Goal: Task Accomplishment & Management: Manage account settings

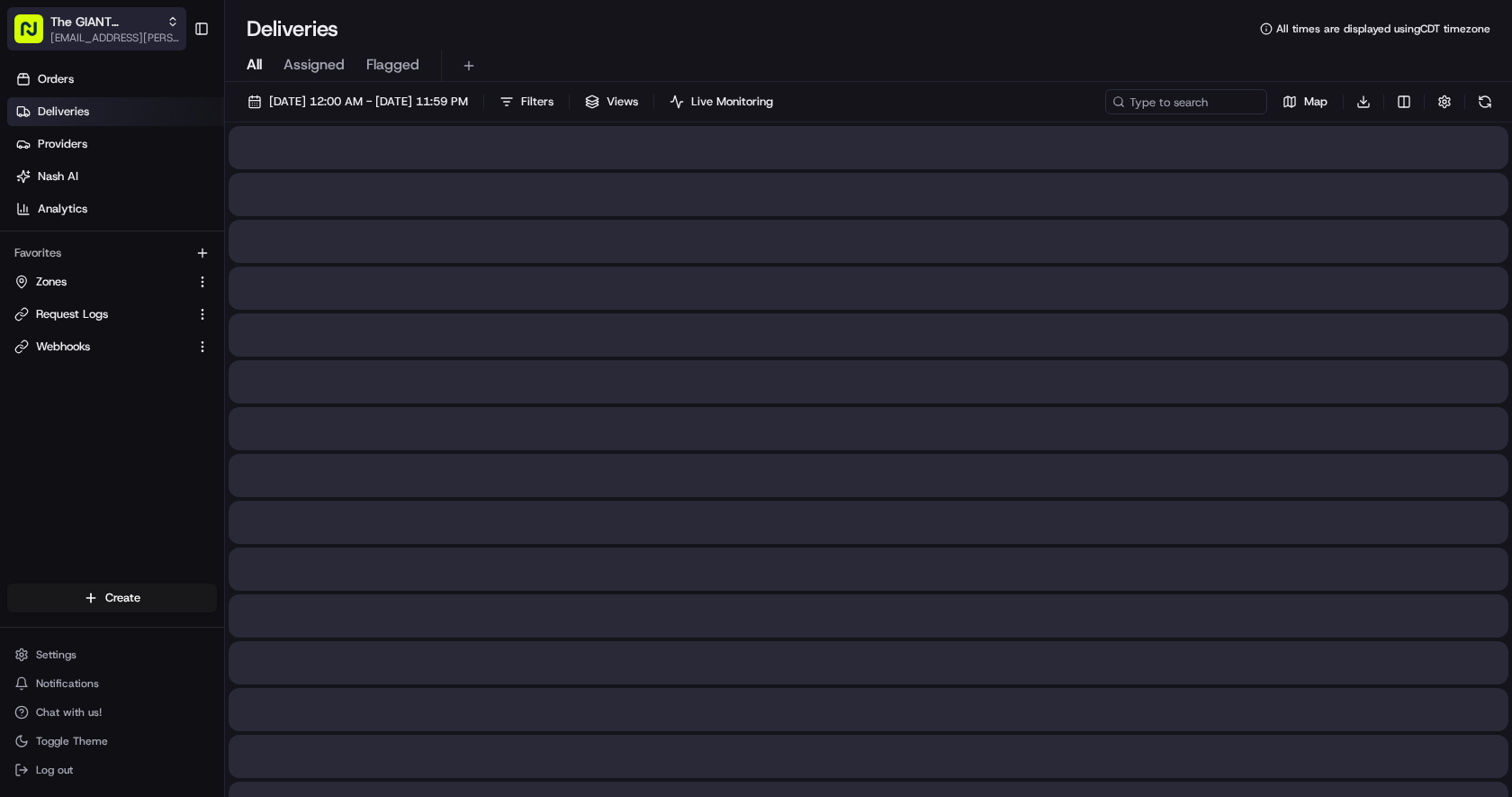
click at [116, 38] on span "[EMAIL_ADDRESS][PERSON_NAME][DOMAIN_NAME]" at bounding box center [115, 37] width 128 height 15
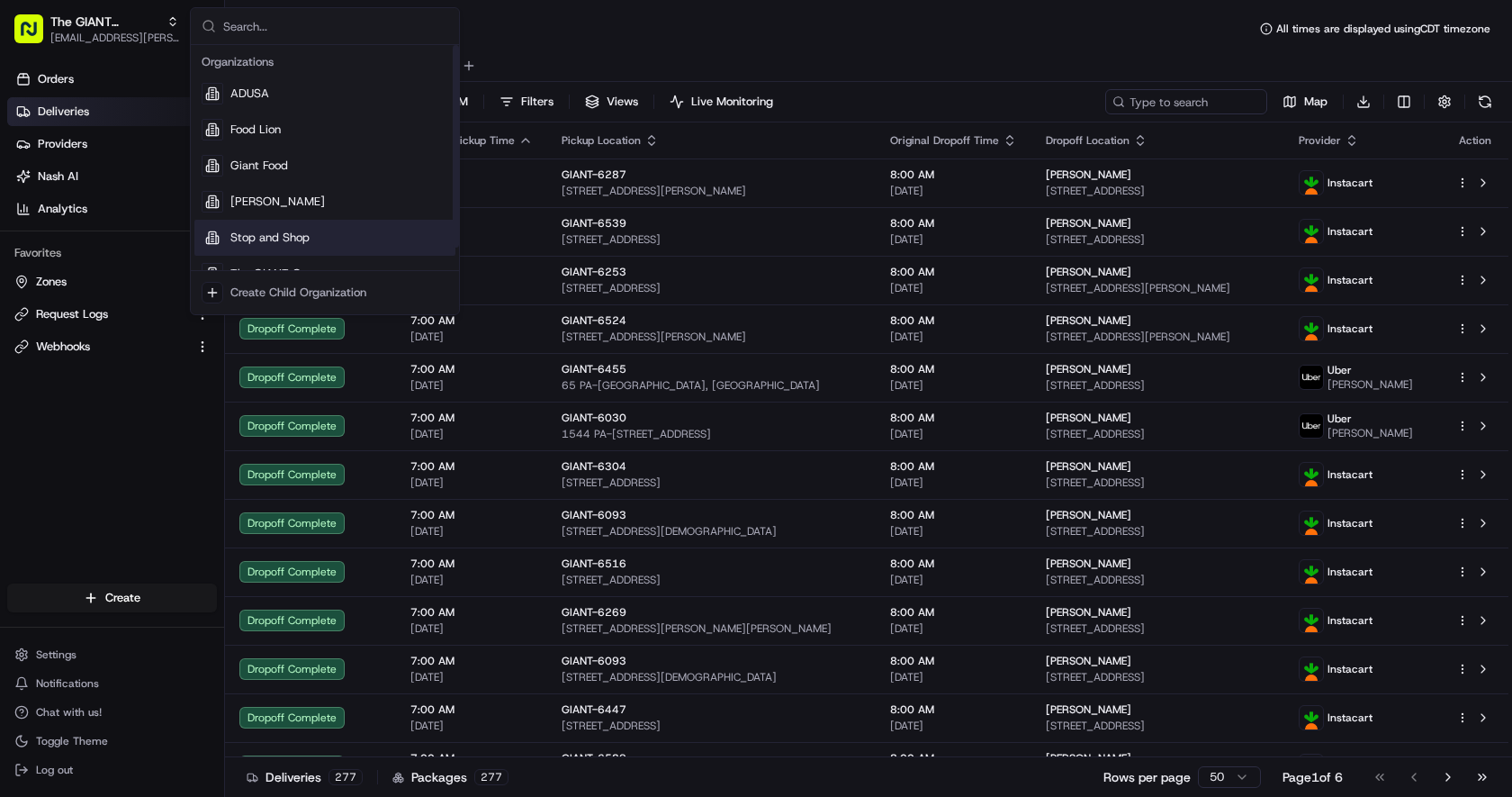
click at [285, 240] on span "Stop and Shop" at bounding box center [269, 237] width 79 height 17
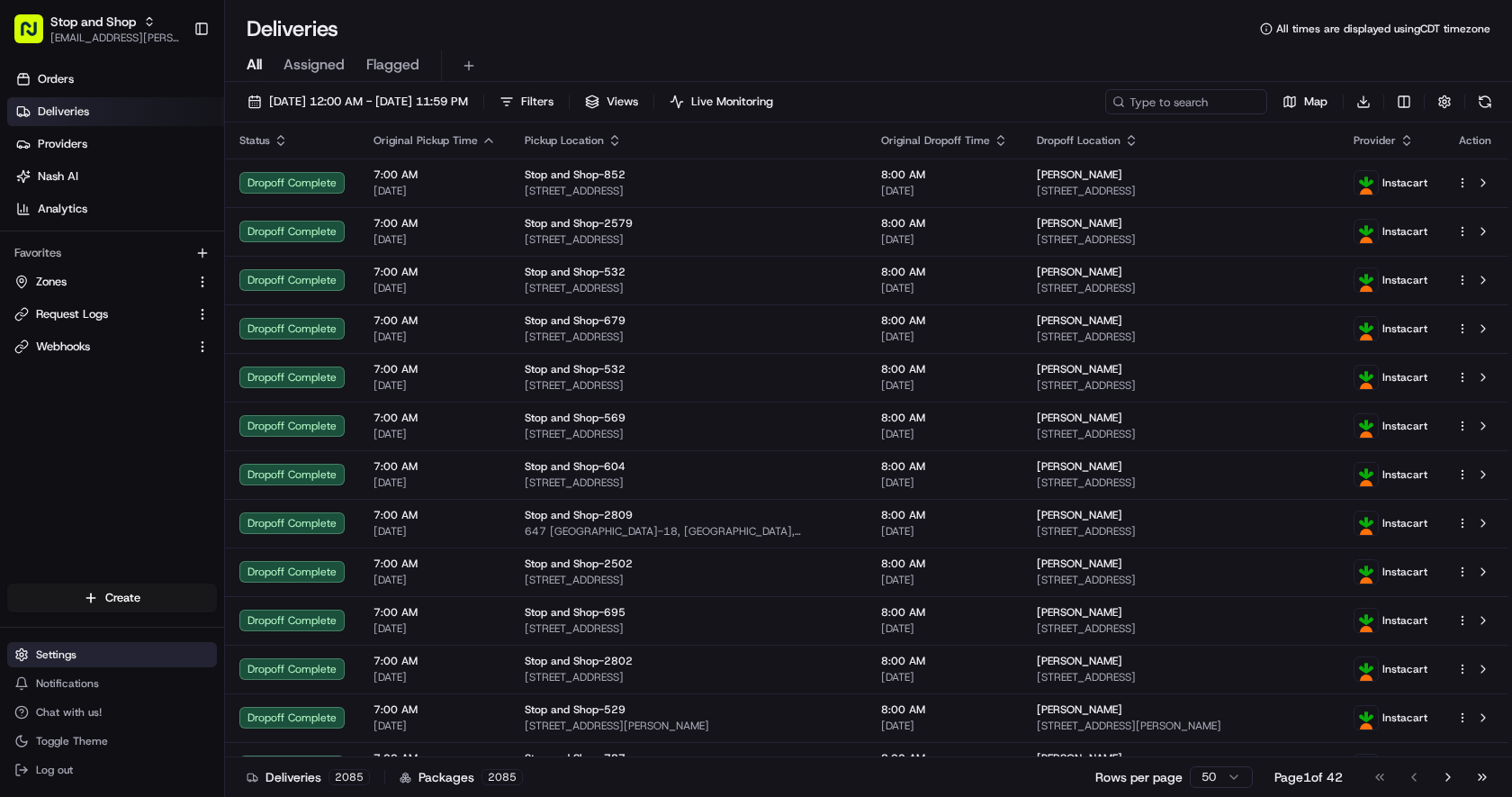
click at [67, 659] on span "Settings" at bounding box center [56, 654] width 41 height 15
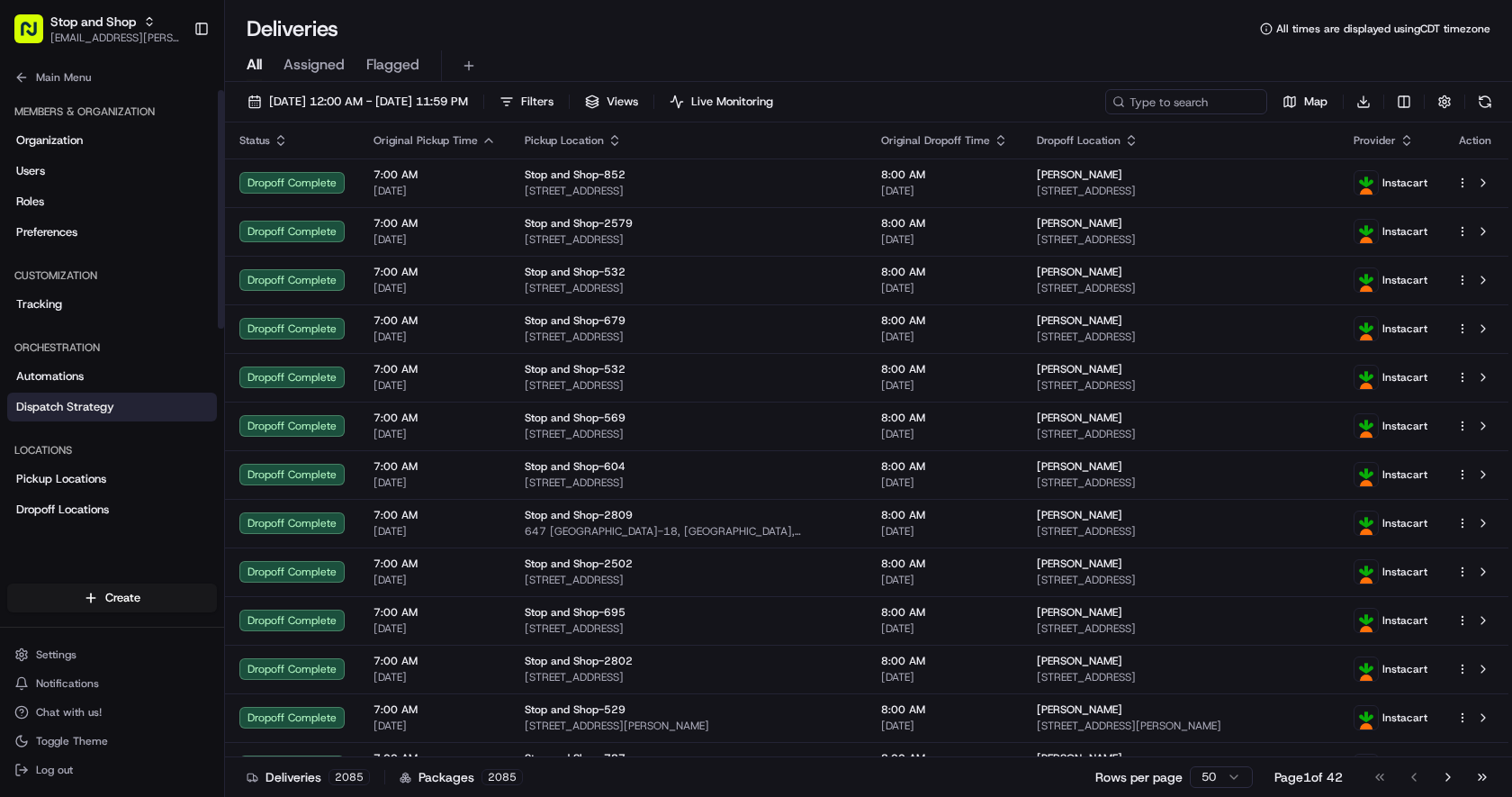
click at [119, 407] on link "Dispatch Strategy" at bounding box center [112, 407] width 210 height 29
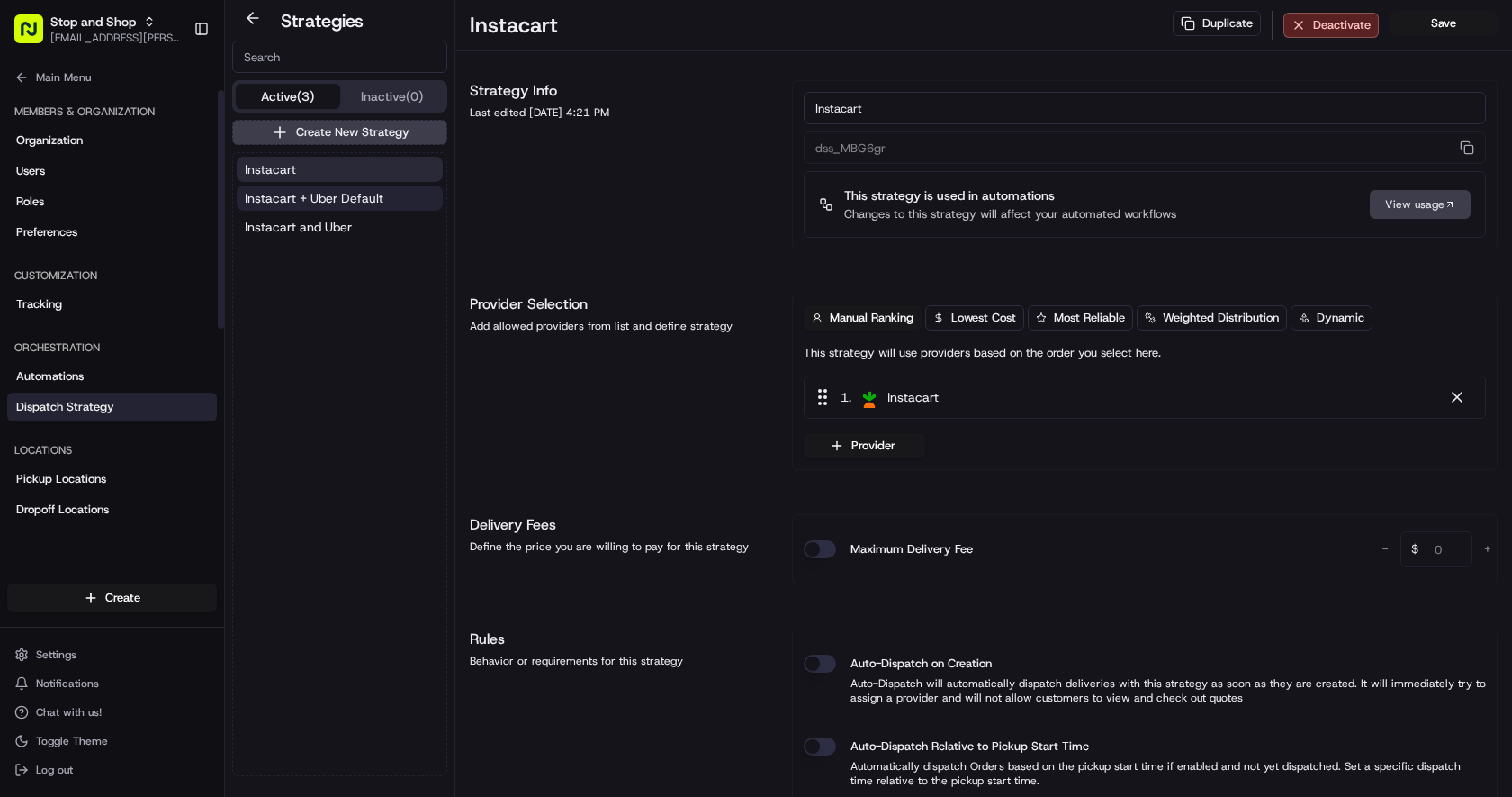
click at [318, 200] on span "Instacart + Uber Default" at bounding box center [314, 197] width 139 height 18
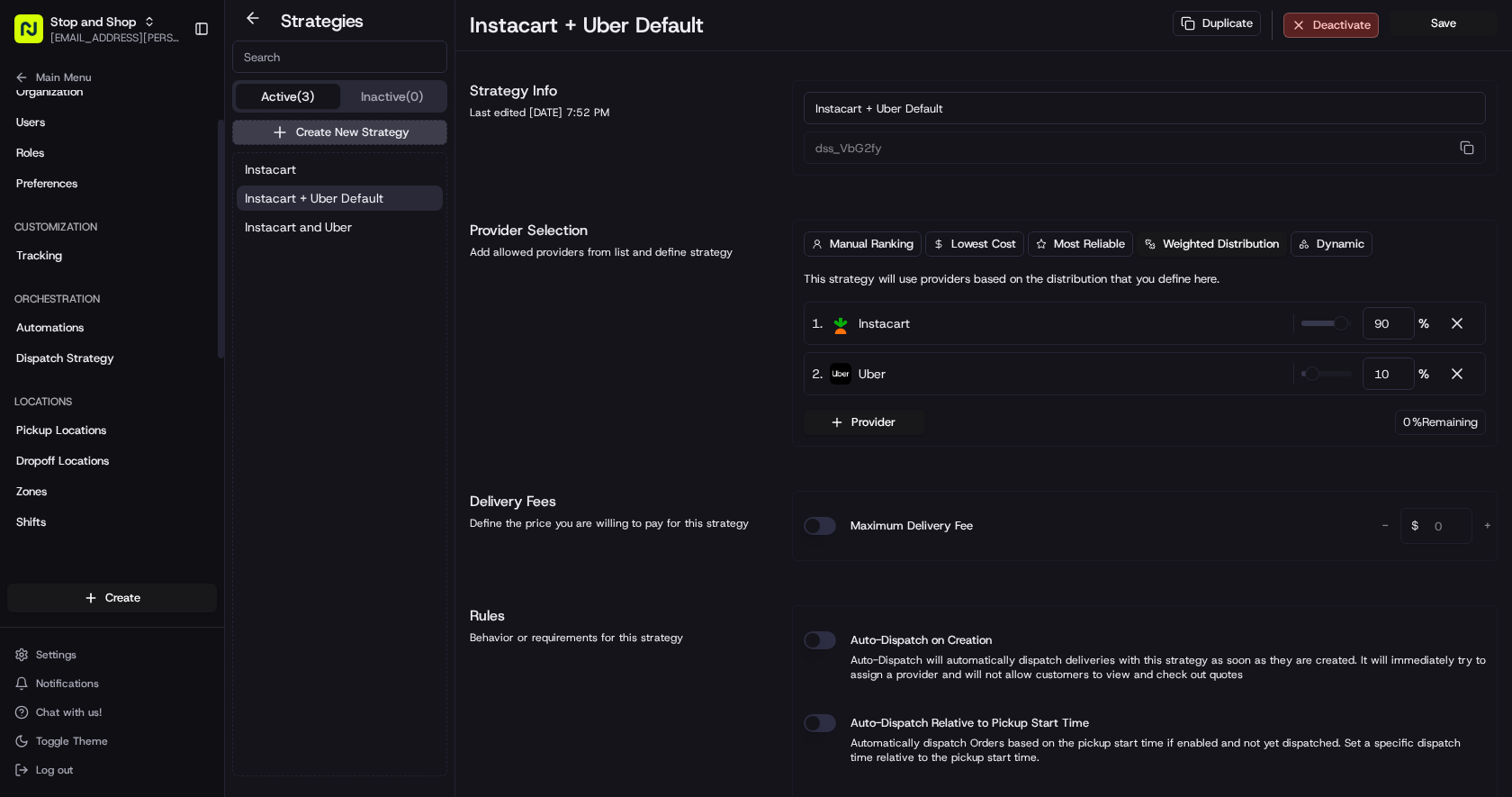
scroll to position [55, 0]
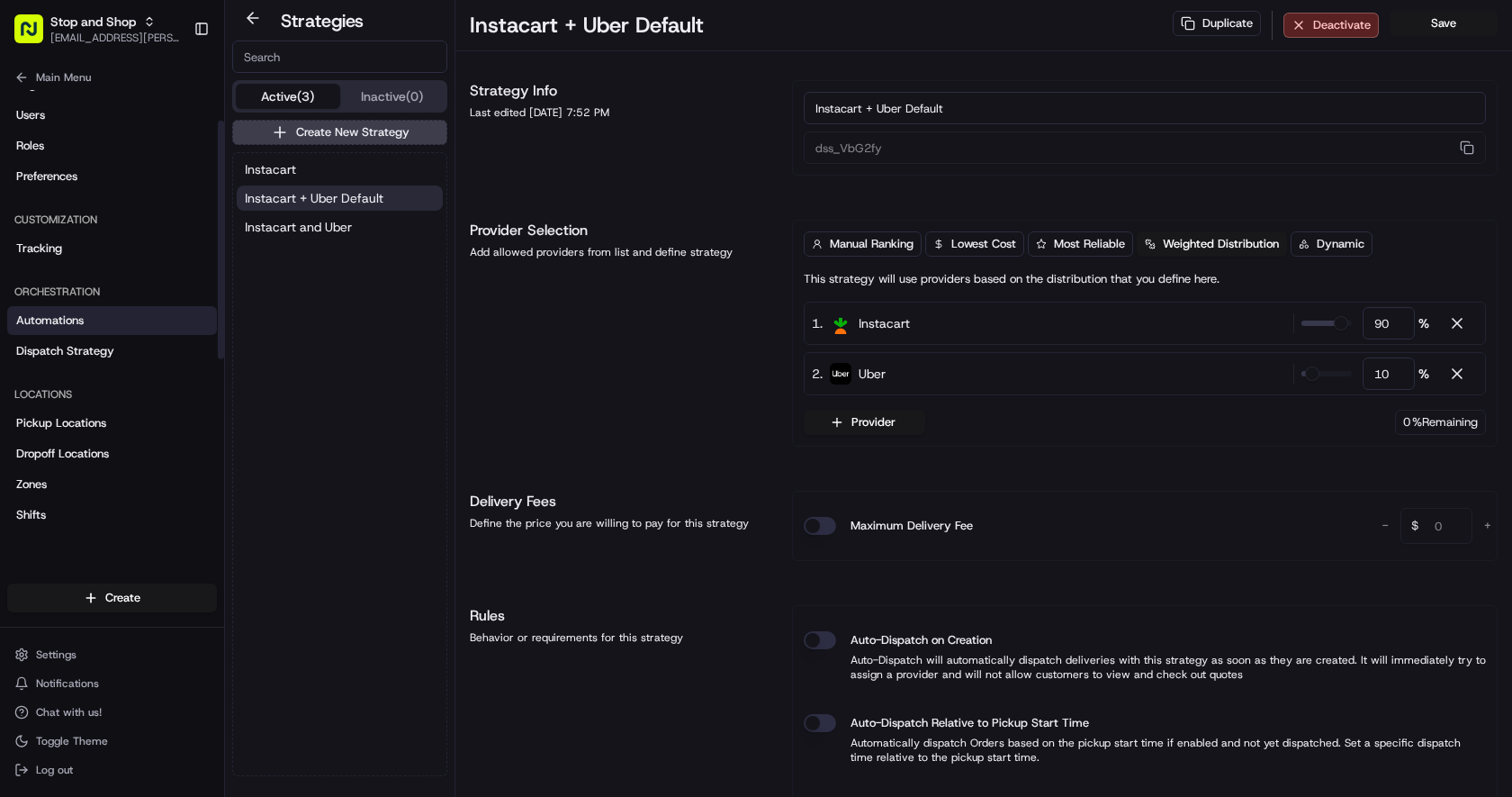
click at [116, 330] on link "Automations" at bounding box center [112, 321] width 210 height 29
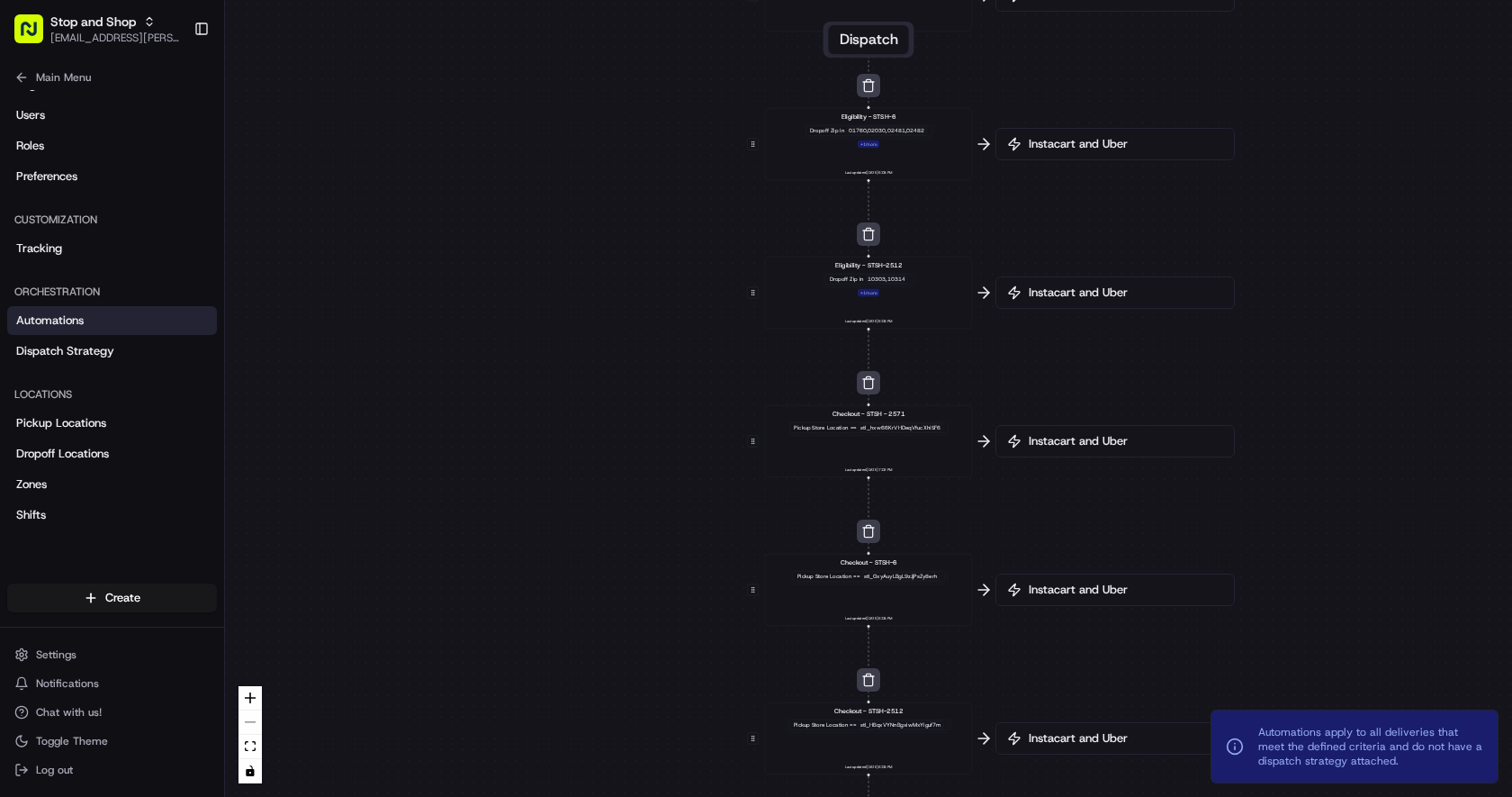
drag, startPoint x: 619, startPoint y: 462, endPoint x: 636, endPoint y: 140, distance: 322.4
click at [635, 140] on div "0 0 0 0 0 0 0 Order / Delivery Received Eligibility - STSH-2571 Dropoff Zip in …" at bounding box center [868, 398] width 1287 height 797
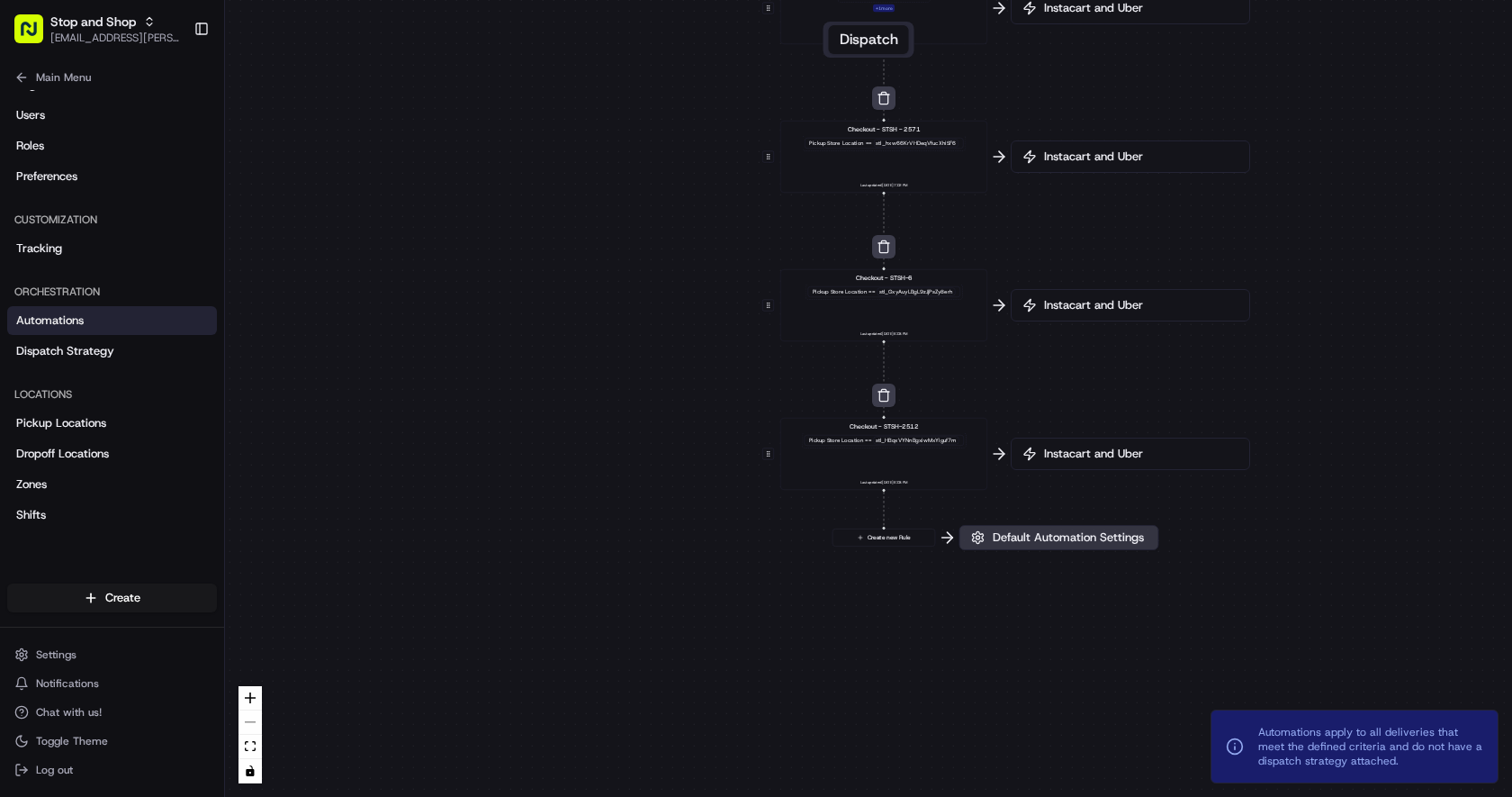
click at [1035, 533] on span "Default Automation Settings" at bounding box center [1068, 537] width 158 height 17
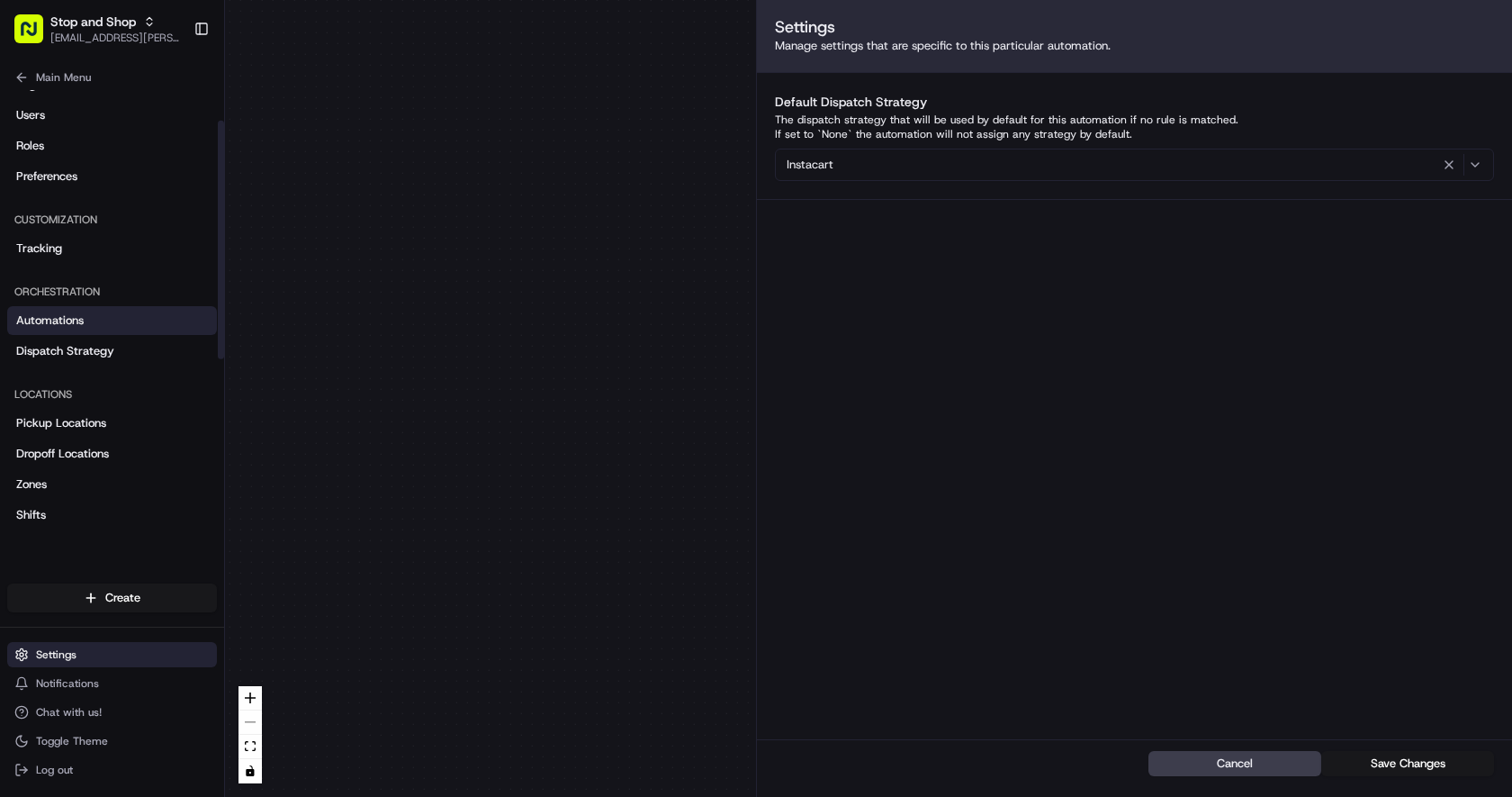
click at [71, 647] on span "Settings" at bounding box center [56, 654] width 41 height 15
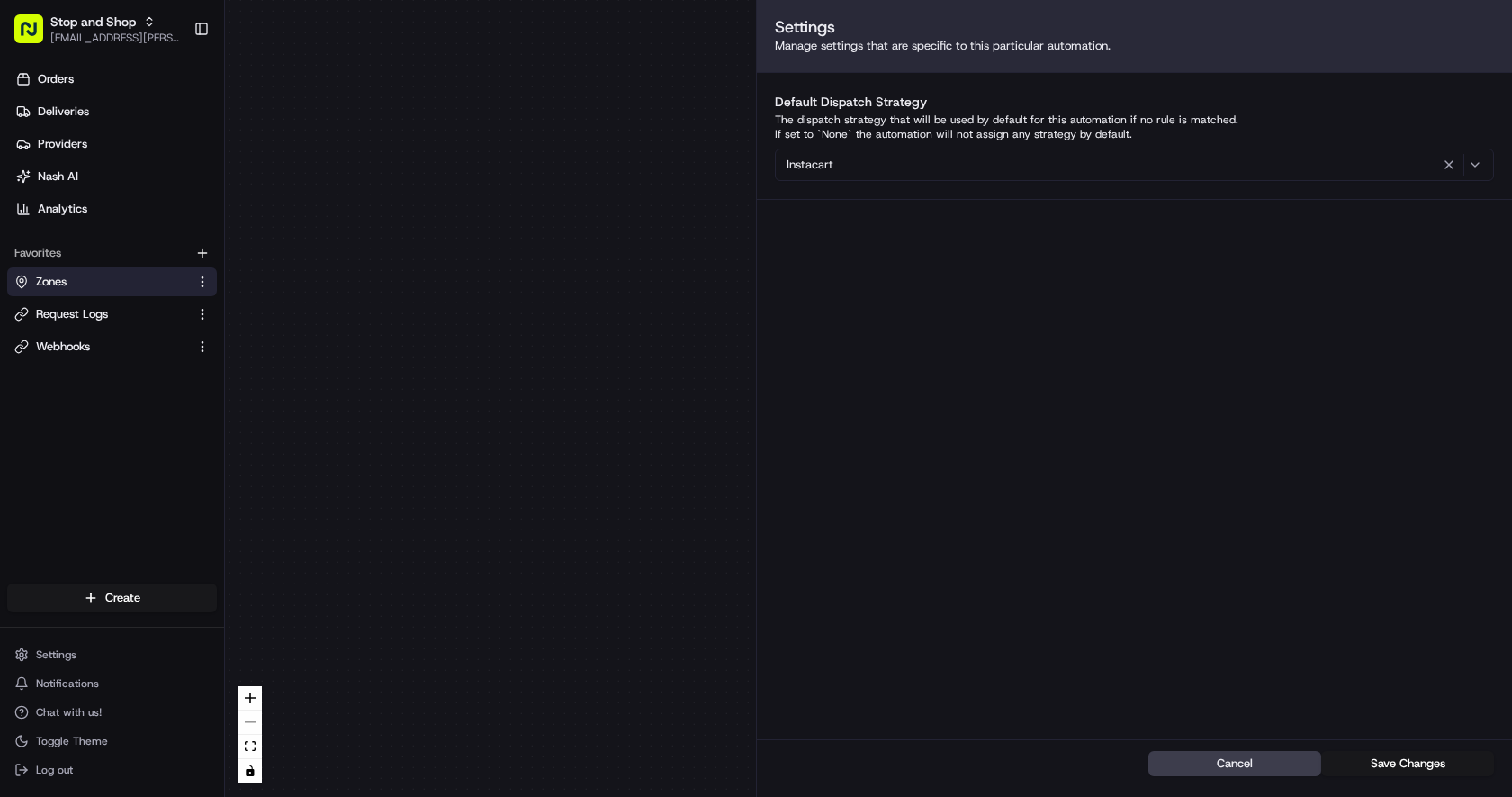
click at [104, 286] on link "Zones" at bounding box center [101, 282] width 174 height 17
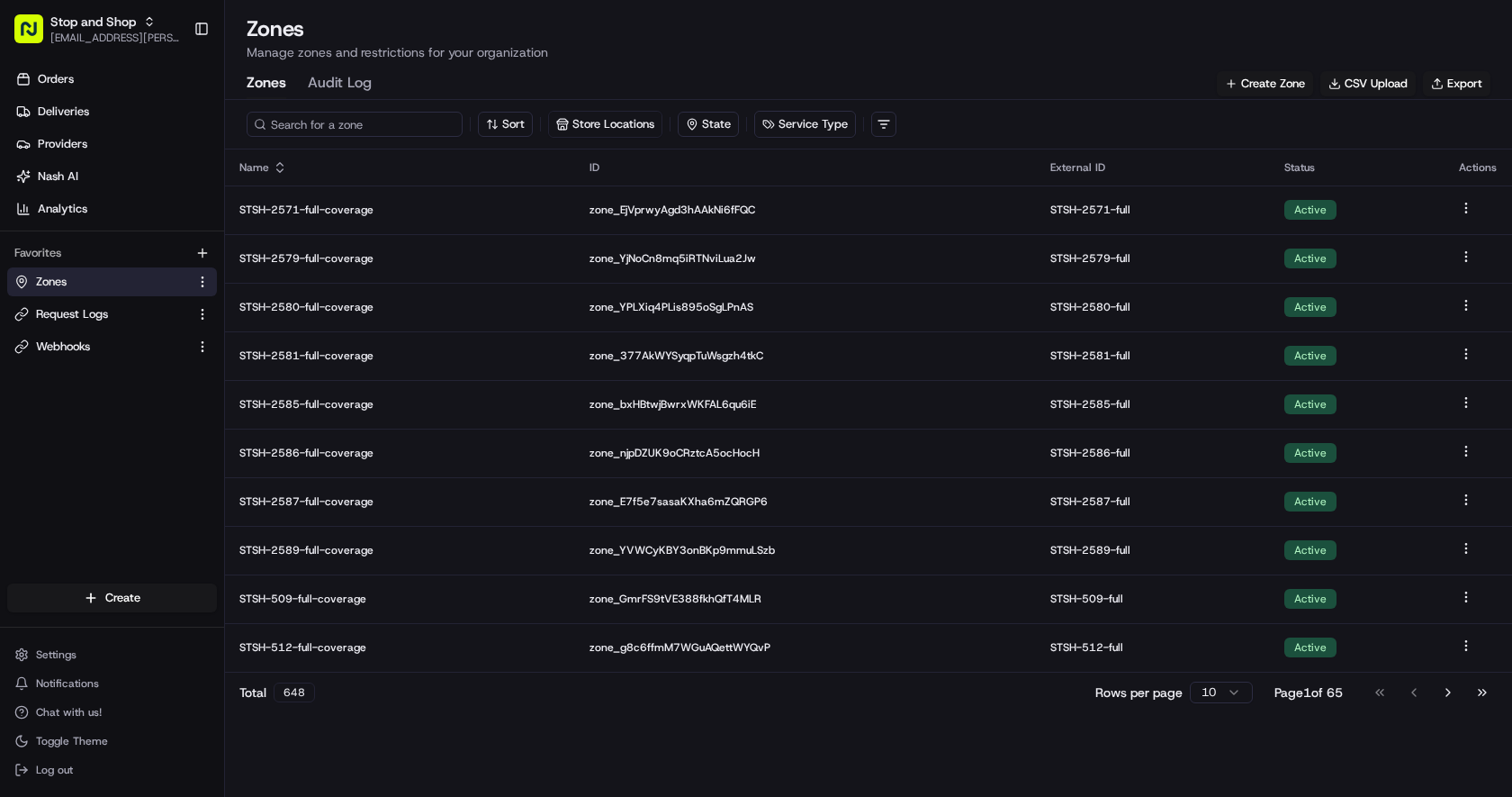
click at [328, 127] on input at bounding box center [355, 124] width 216 height 25
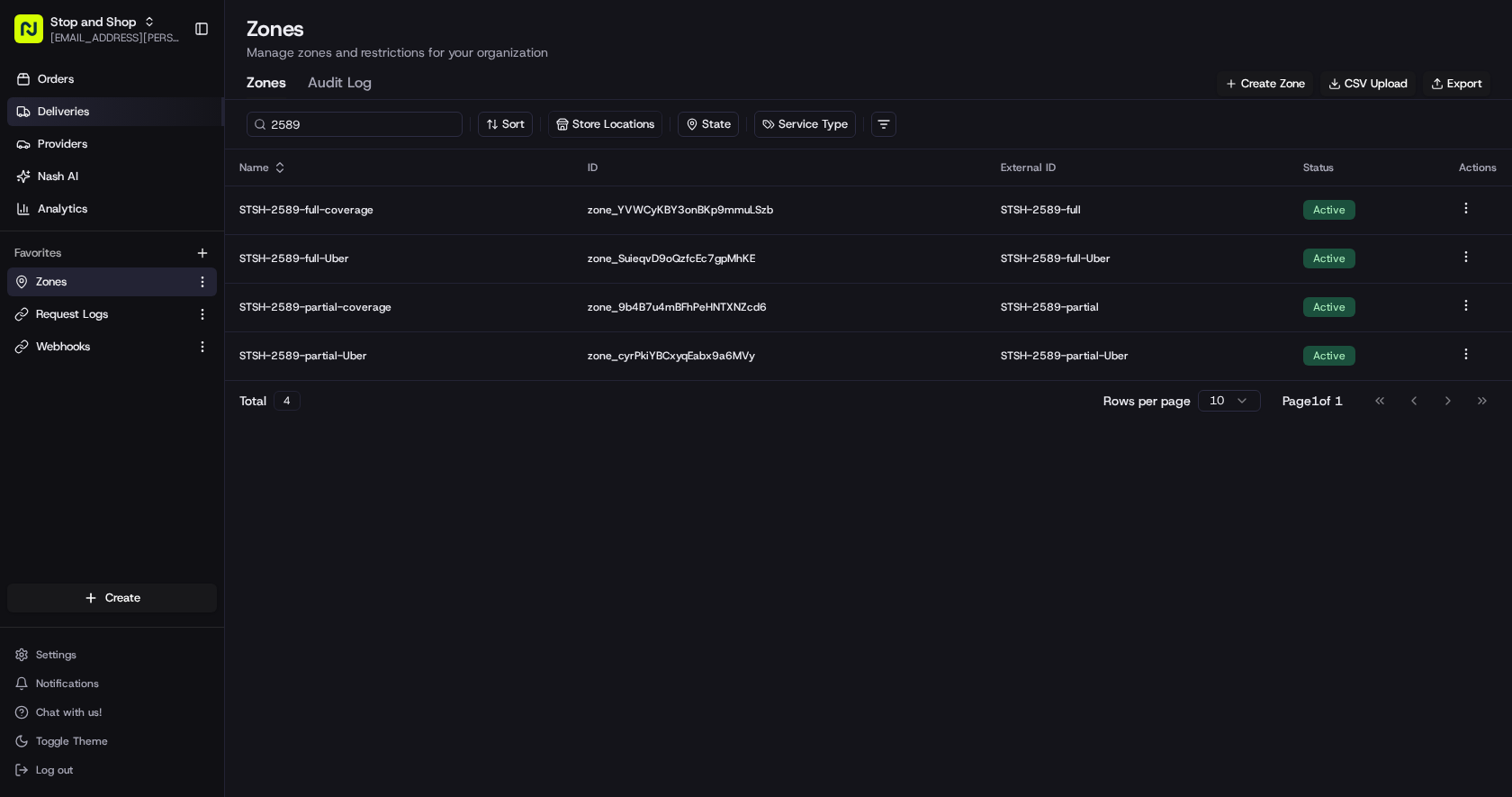
drag, startPoint x: 340, startPoint y: 123, endPoint x: 139, endPoint y: 123, distance: 201.0
click at [139, 123] on div "Stop and Shop [EMAIL_ADDRESS][PERSON_NAME][DOMAIN_NAME] Toggle Sidebar Orders D…" at bounding box center [756, 398] width 1512 height 797
drag, startPoint x: 303, startPoint y: 123, endPoint x: 255, endPoint y: 122, distance: 48.0
click at [255, 122] on div "621" at bounding box center [355, 124] width 216 height 25
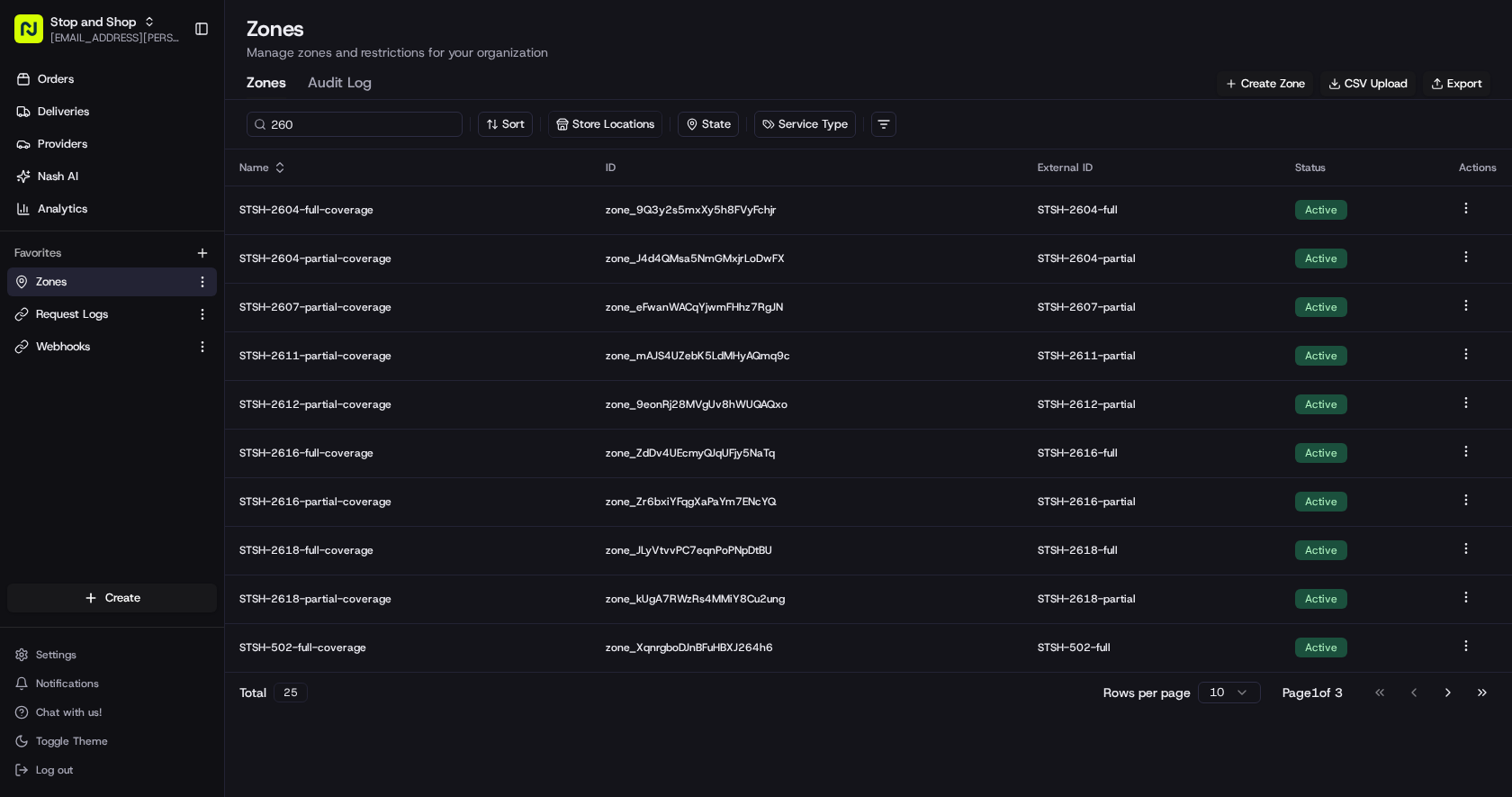
type input "2607"
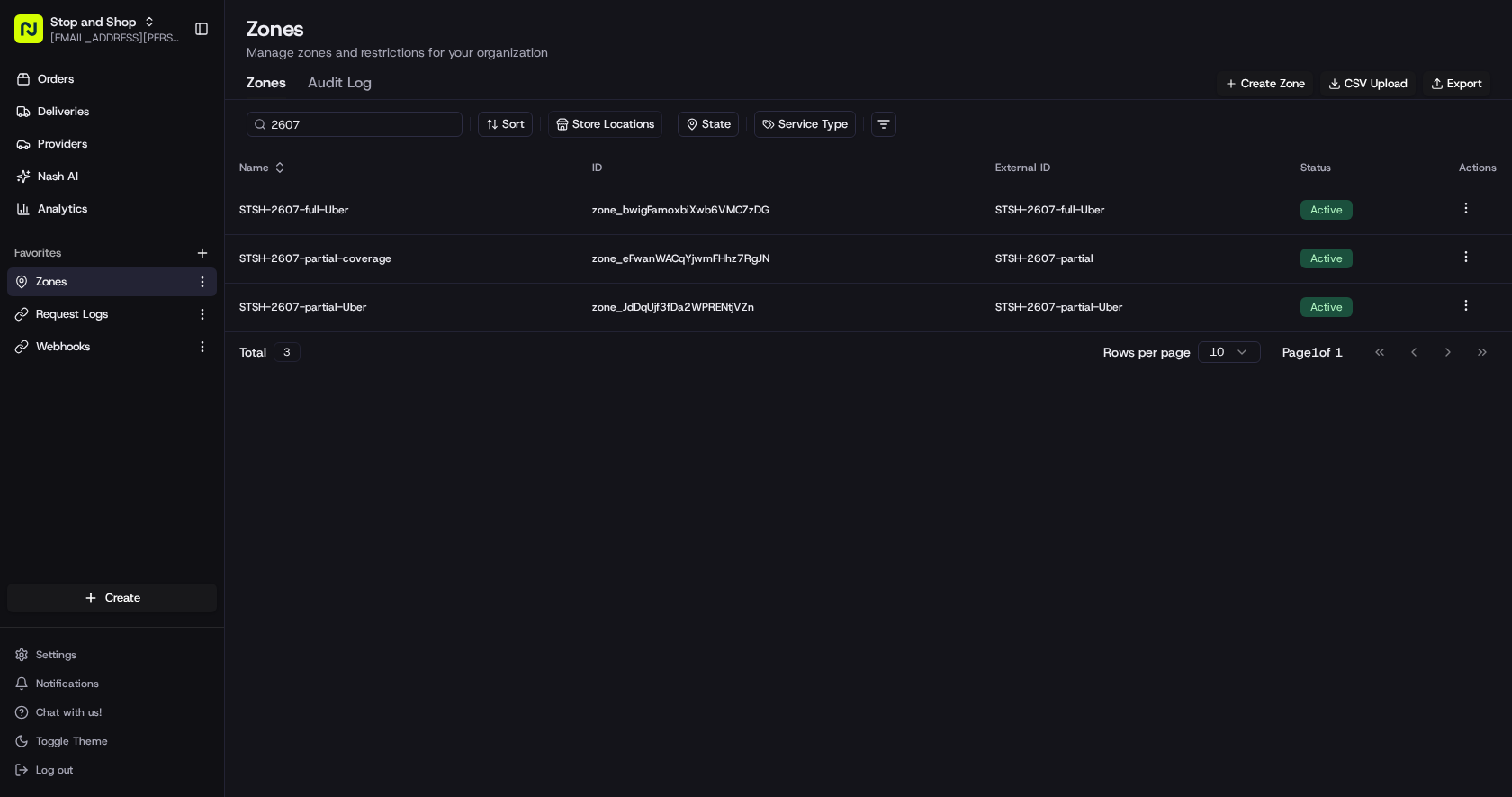
drag, startPoint x: 320, startPoint y: 127, endPoint x: 234, endPoint y: 127, distance: 86.0
click at [234, 127] on div "2607 Sort Store Locations State Service Type" at bounding box center [868, 124] width 1287 height 50
drag, startPoint x: 310, startPoint y: 123, endPoint x: 222, endPoint y: 123, distance: 88.0
click at [222, 123] on div "Stop and Shop [EMAIL_ADDRESS][PERSON_NAME][DOMAIN_NAME] Toggle Sidebar Orders D…" at bounding box center [756, 398] width 1512 height 797
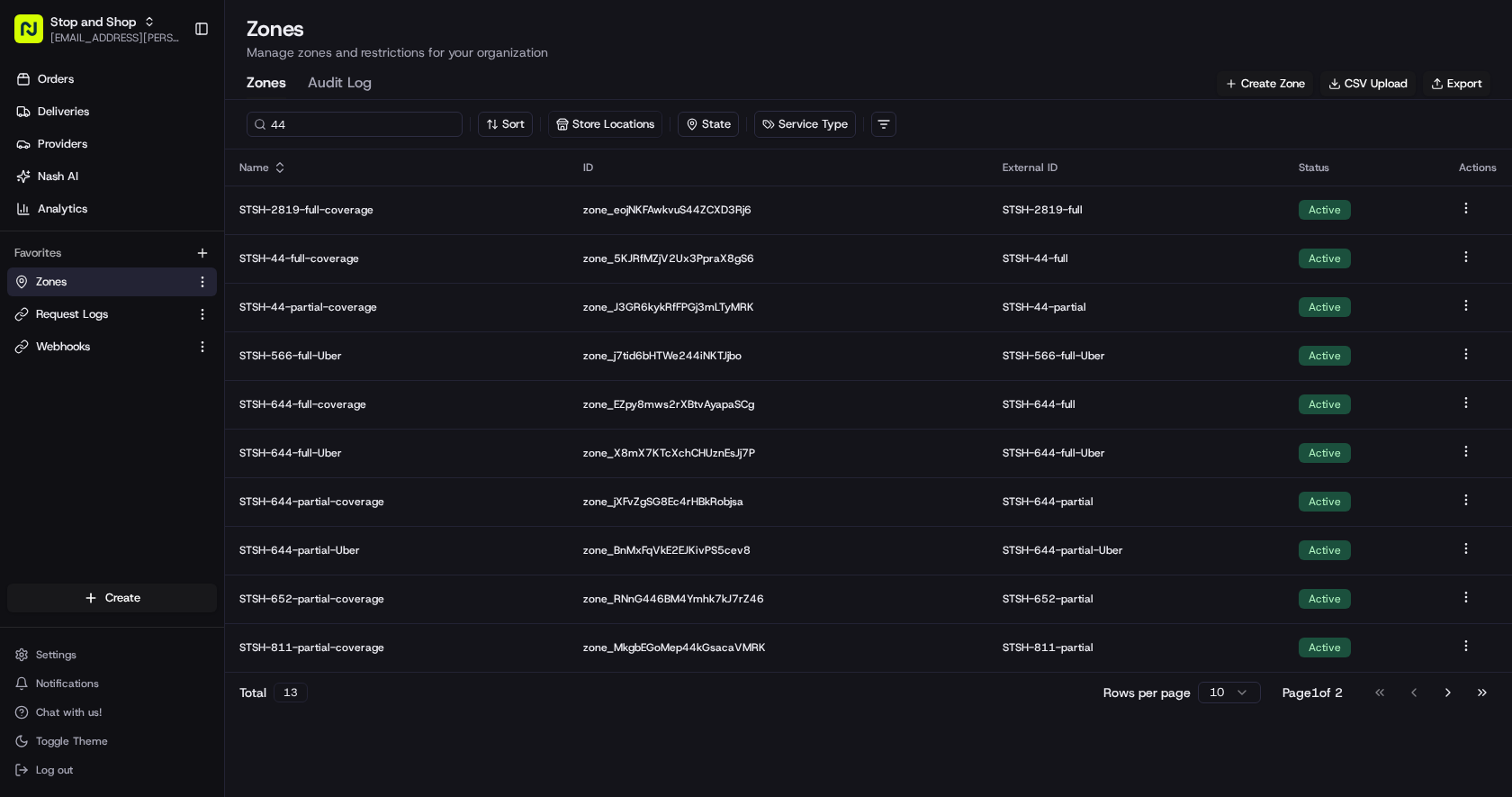
click at [271, 123] on input "44" at bounding box center [355, 124] width 216 height 25
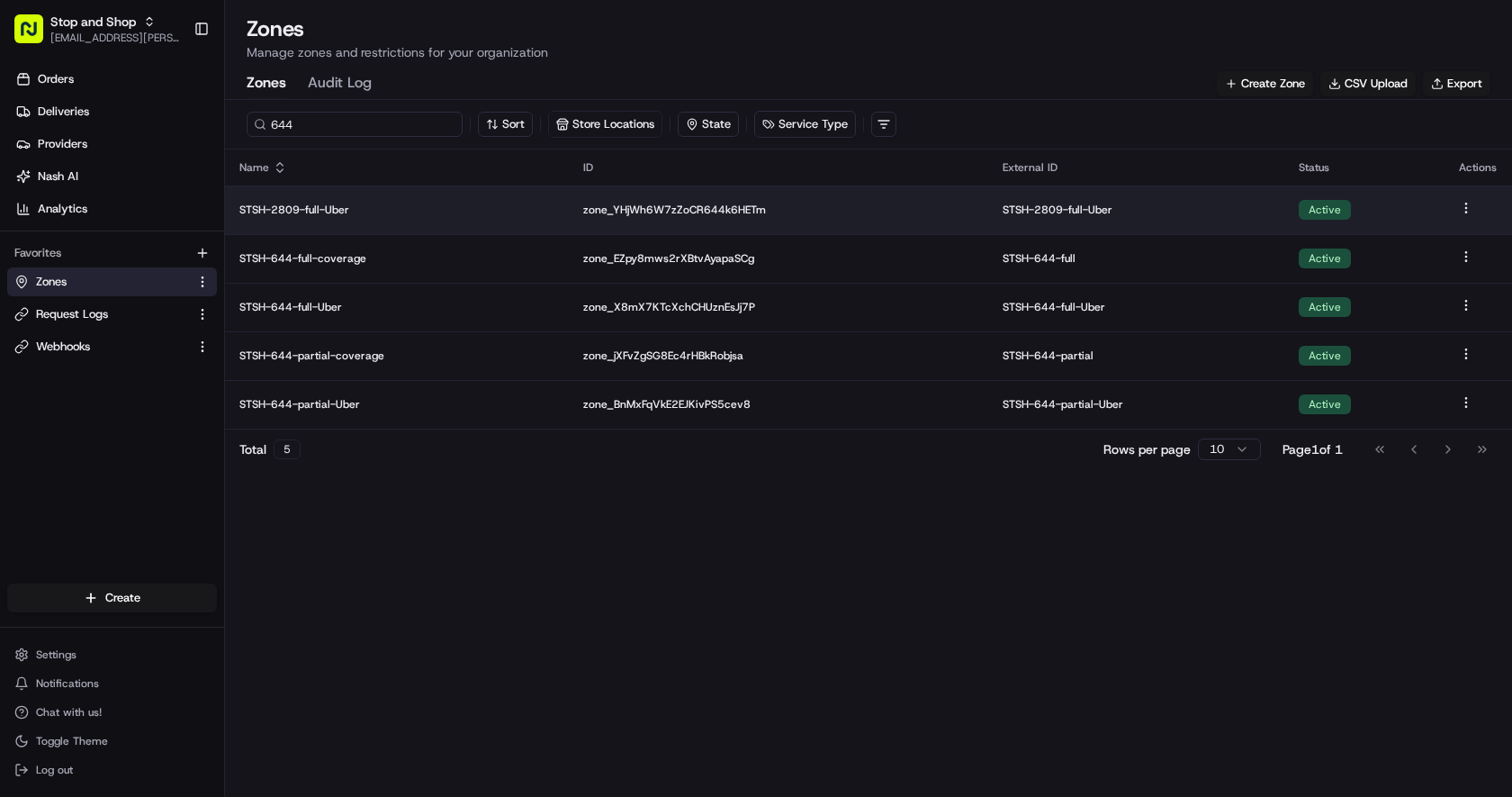
type input "644"
click at [414, 211] on p "STSH-2809-full-Uber" at bounding box center [396, 209] width 315 height 15
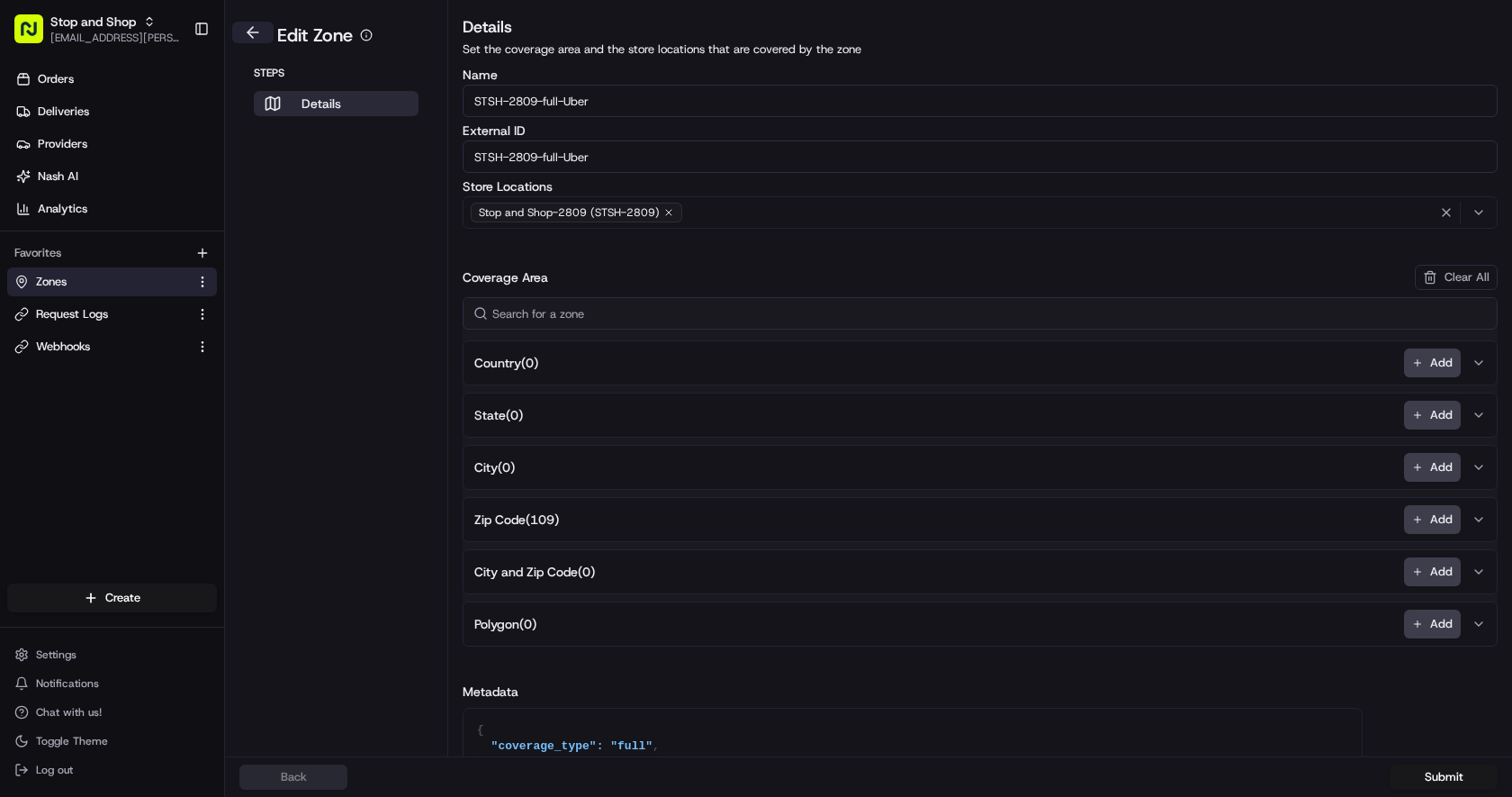
click at [258, 29] on button at bounding box center [253, 32] width 42 height 21
